Goal: Find specific page/section: Find specific page/section

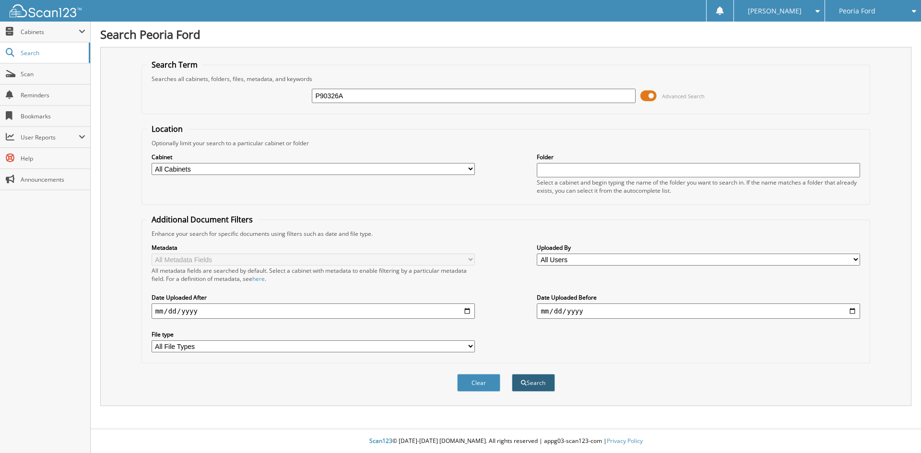
type input "P90326A"
click at [539, 387] on button "Search" at bounding box center [533, 383] width 43 height 18
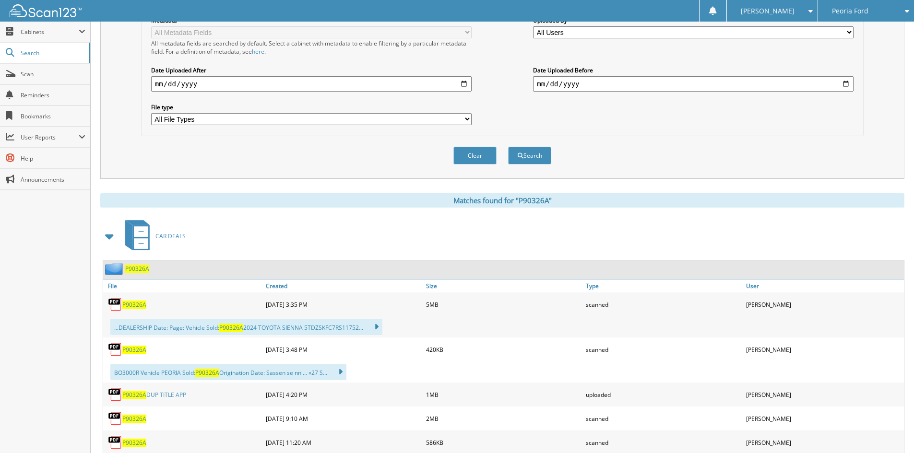
scroll to position [240, 0]
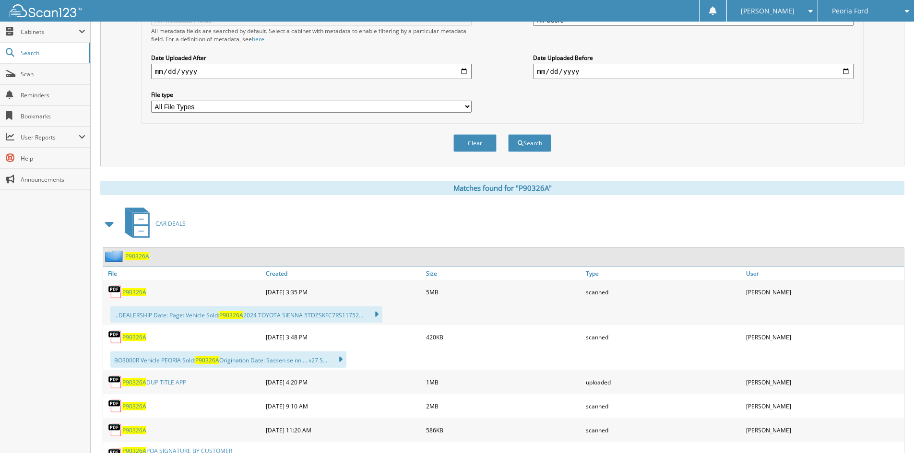
click at [128, 295] on span "P90326A" at bounding box center [134, 292] width 24 height 8
click at [132, 339] on span "P90326A" at bounding box center [134, 337] width 24 height 8
click at [130, 337] on span "P90326A" at bounding box center [134, 337] width 24 height 8
click at [135, 340] on span "P90326A" at bounding box center [134, 337] width 24 height 8
click at [135, 385] on span "P90326A" at bounding box center [134, 382] width 24 height 8
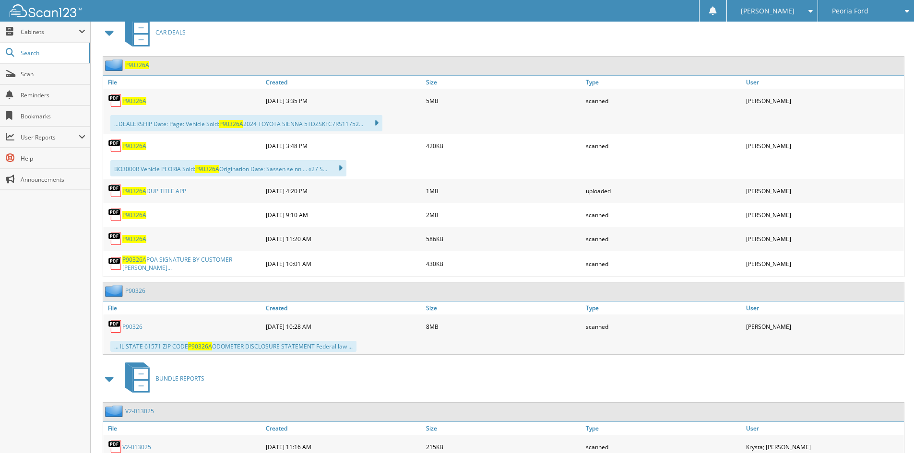
scroll to position [432, 0]
click at [129, 240] on span "P90326A" at bounding box center [134, 239] width 24 height 8
click at [135, 263] on span "P90326A" at bounding box center [134, 259] width 24 height 8
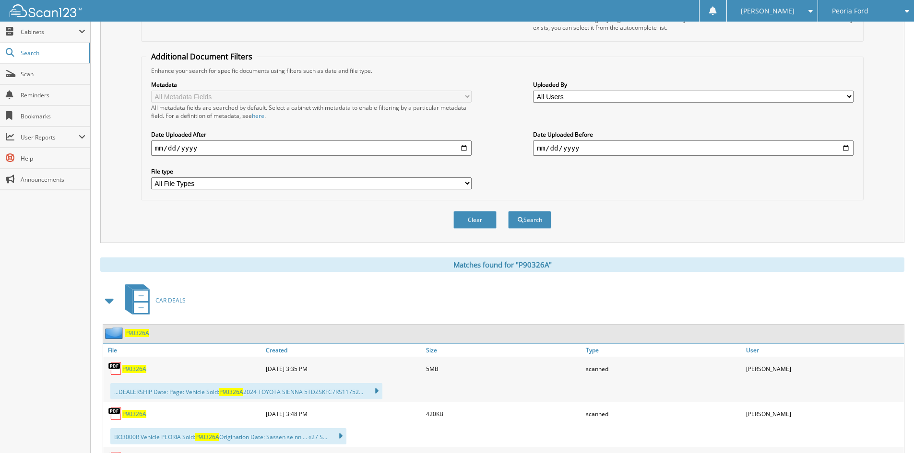
scroll to position [144, 0]
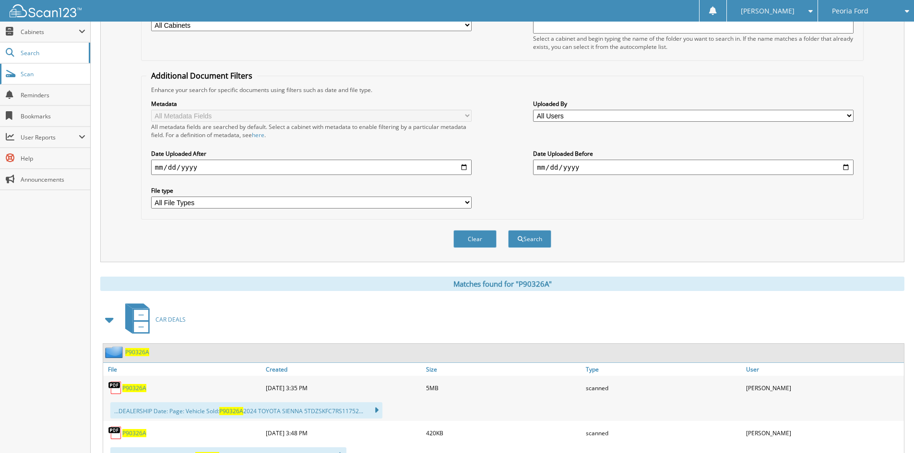
click at [40, 76] on span "Scan" at bounding box center [53, 74] width 65 height 8
